Goal: Information Seeking & Learning: Learn about a topic

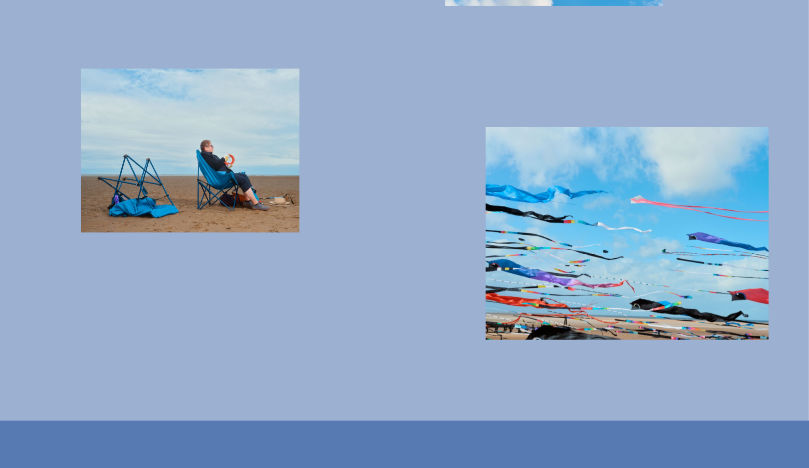
scroll to position [2721, 0]
